Goal: Check status: Check status

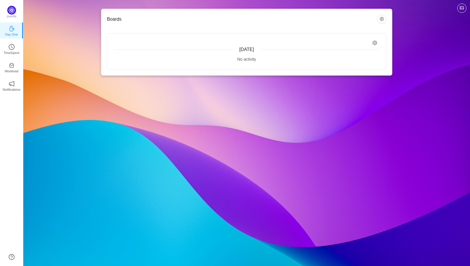
click at [17, 105] on div "Quantify Day One TimeSpent Workload Notifications About" at bounding box center [11, 133] width 23 height 266
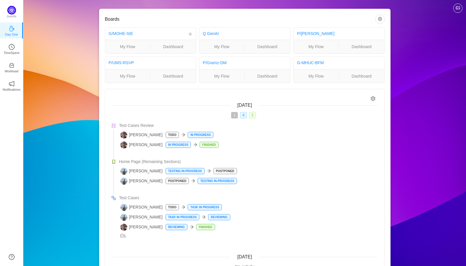
click at [147, 34] on div "G/MOHE-SIE" at bounding box center [147, 33] width 77 height 11
click at [124, 32] on link "G/MOHE-SIE" at bounding box center [121, 33] width 24 height 5
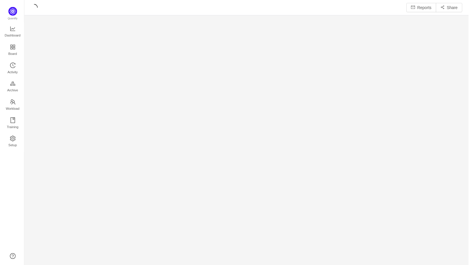
scroll to position [257, 434]
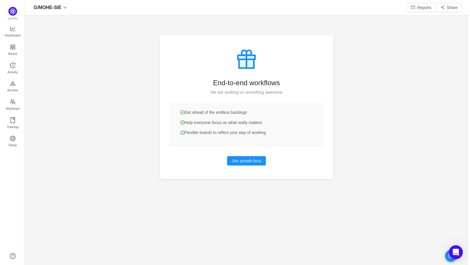
scroll to position [256, 434]
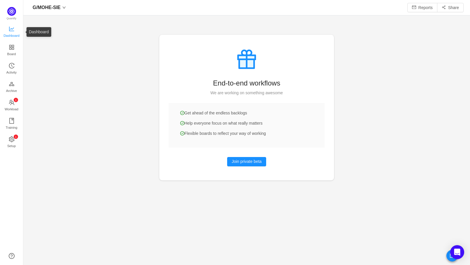
click at [9, 30] on span "Dashboard" at bounding box center [11, 36] width 16 height 12
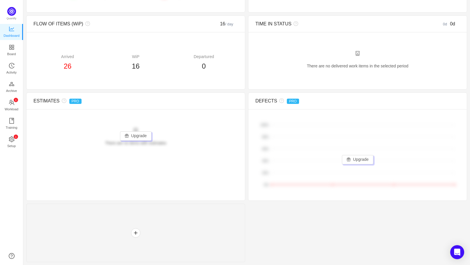
scroll to position [221, 0]
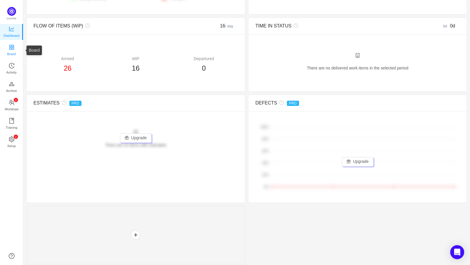
click at [15, 50] on span "Board" at bounding box center [11, 54] width 9 height 12
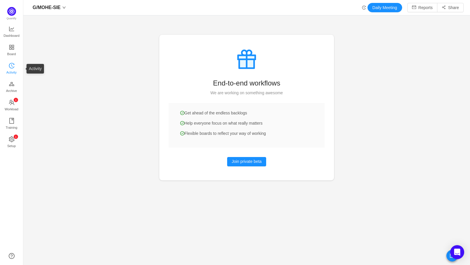
click at [14, 67] on span "Activity" at bounding box center [11, 72] width 10 height 12
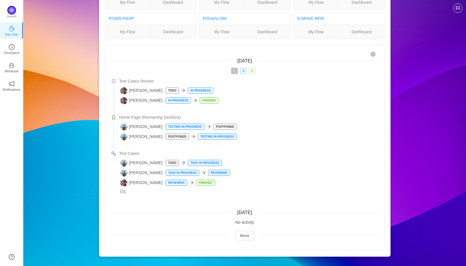
scroll to position [44, 0]
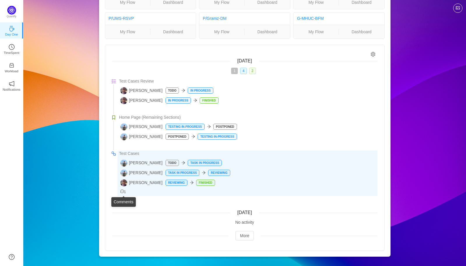
click at [126, 191] on span "1" at bounding box center [123, 192] width 6 height 4
click at [196, 182] on p "Finished" at bounding box center [205, 183] width 18 height 6
click at [239, 162] on div "[PERSON_NAME] ToDo Task In Progress" at bounding box center [248, 162] width 257 height 7
